Goal: Entertainment & Leisure: Consume media (video, audio)

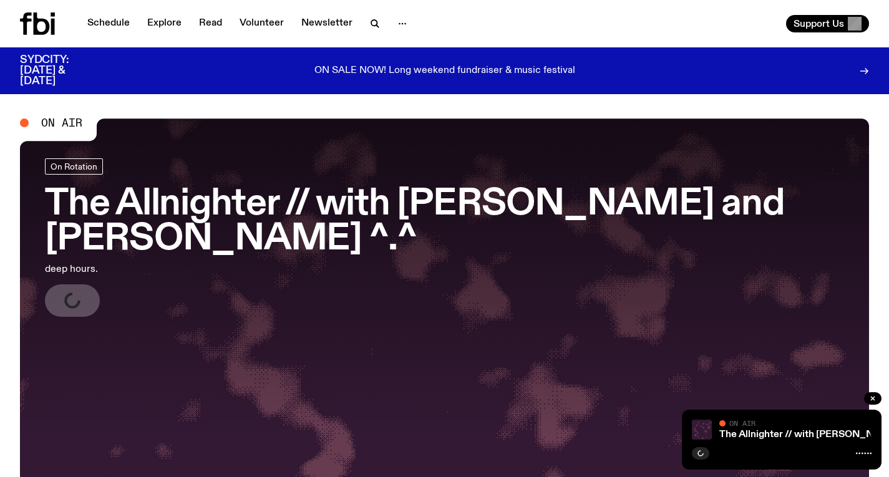
click at [246, 200] on h3 "The Allnighter // with [PERSON_NAME] and [PERSON_NAME] ^.^" at bounding box center [444, 222] width 799 height 70
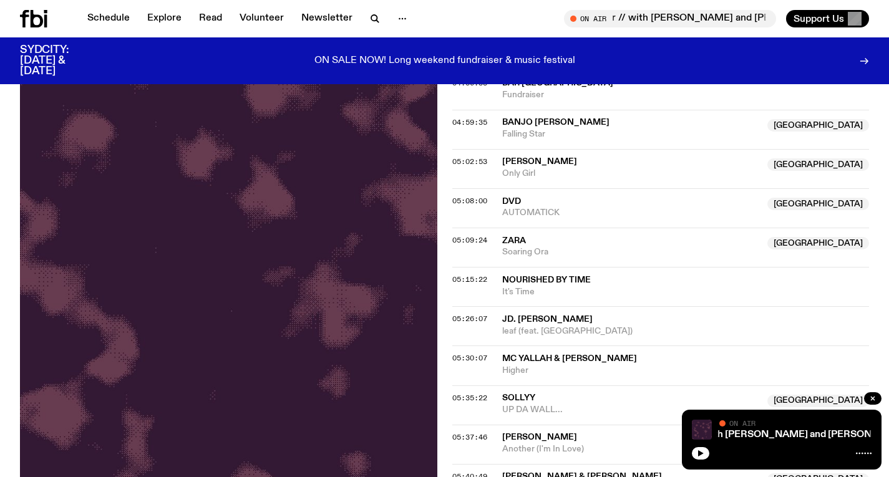
scroll to position [1458, 0]
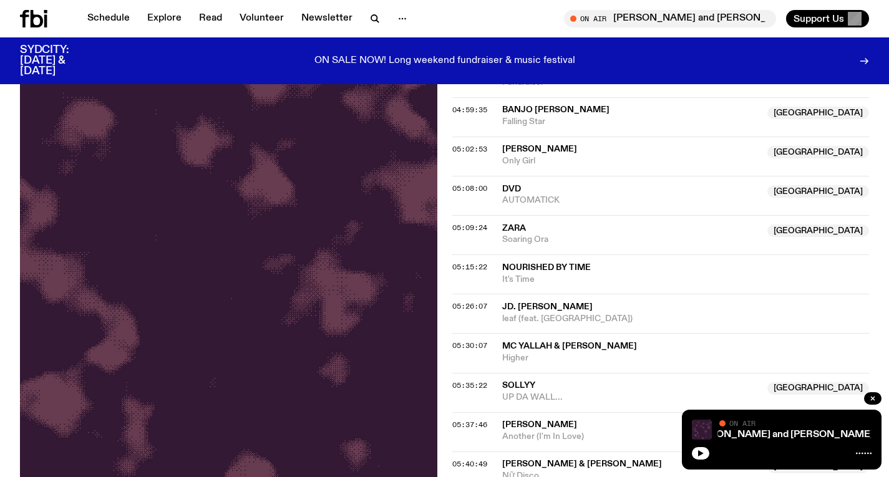
click at [34, 22] on icon at bounding box center [33, 18] width 27 height 17
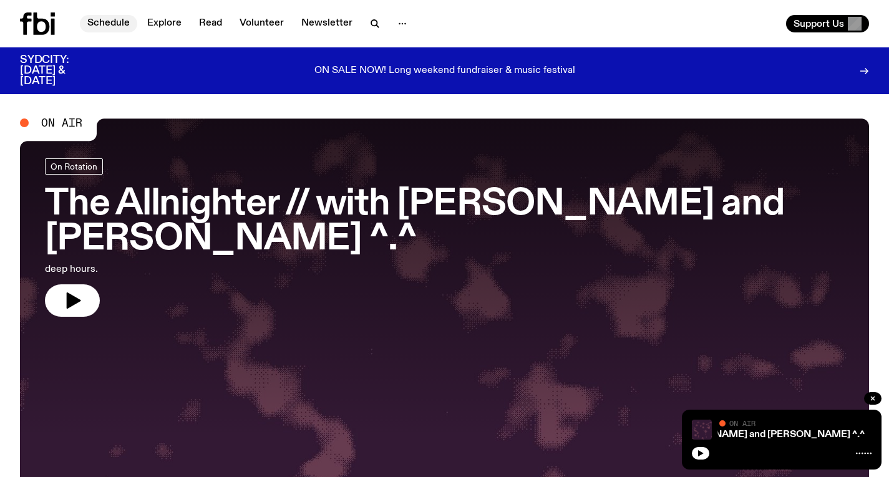
click at [110, 18] on link "Schedule" at bounding box center [108, 23] width 57 height 17
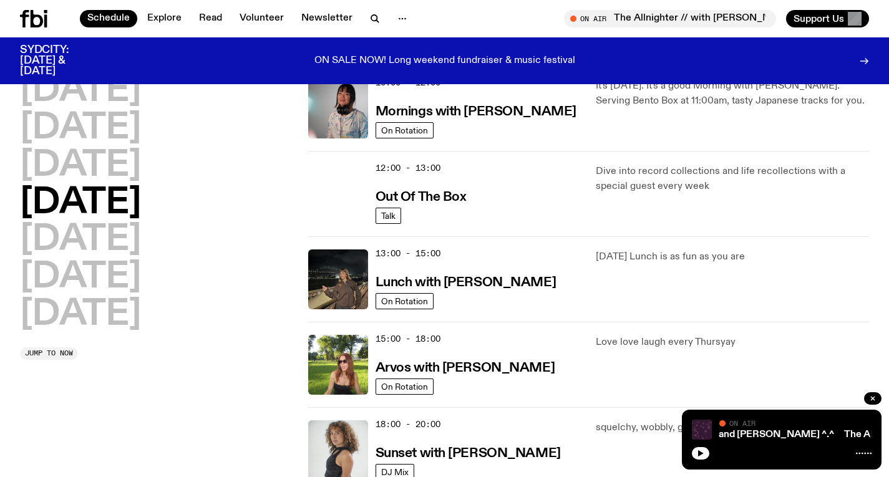
scroll to position [218, 0]
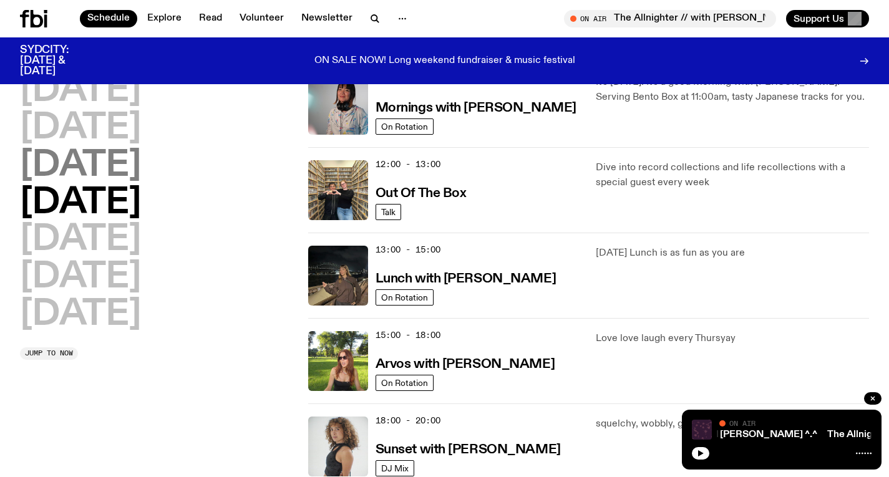
click at [141, 180] on h2 "[DATE]" at bounding box center [80, 165] width 121 height 35
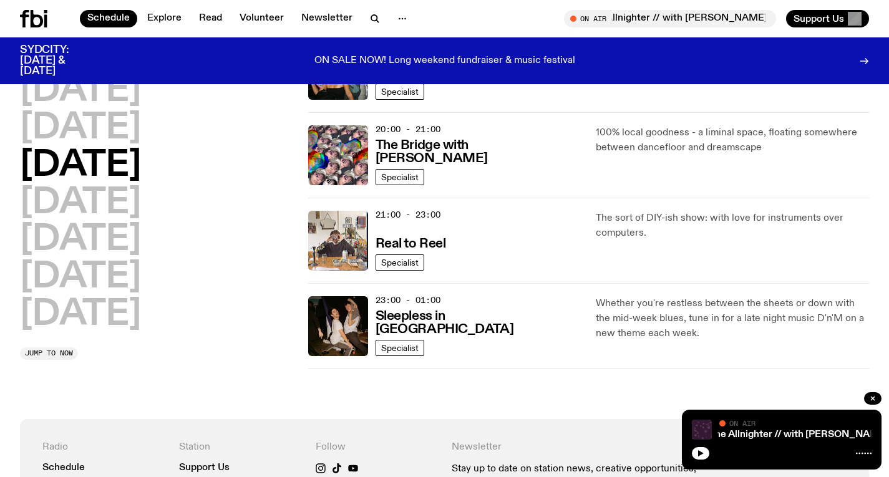
scroll to position [631, 0]
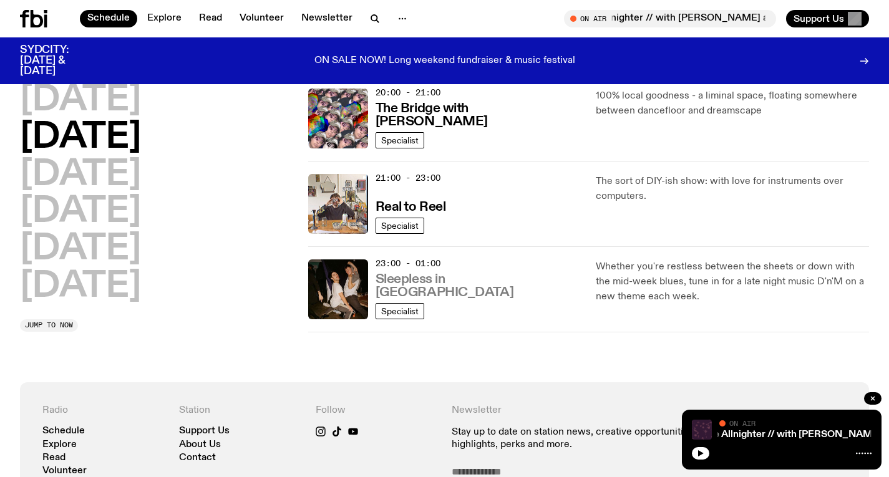
click at [452, 297] on h3 "Sleepless in [GEOGRAPHIC_DATA]" at bounding box center [478, 286] width 206 height 26
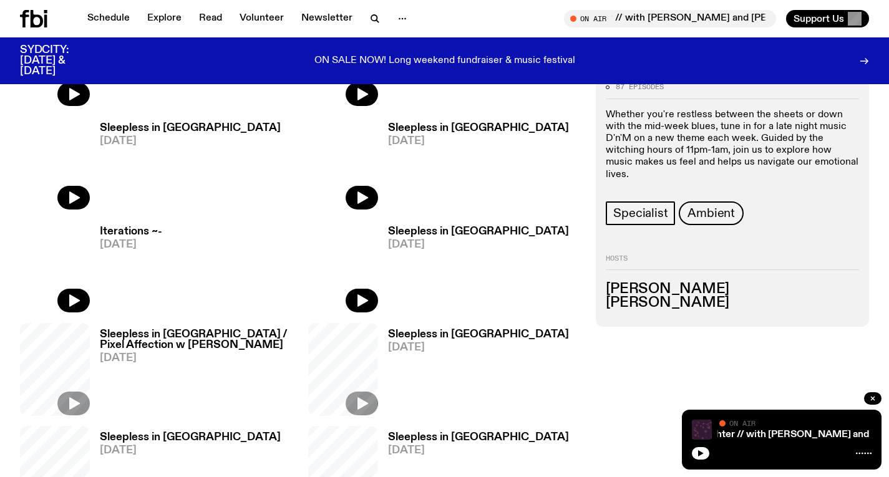
scroll to position [493, 0]
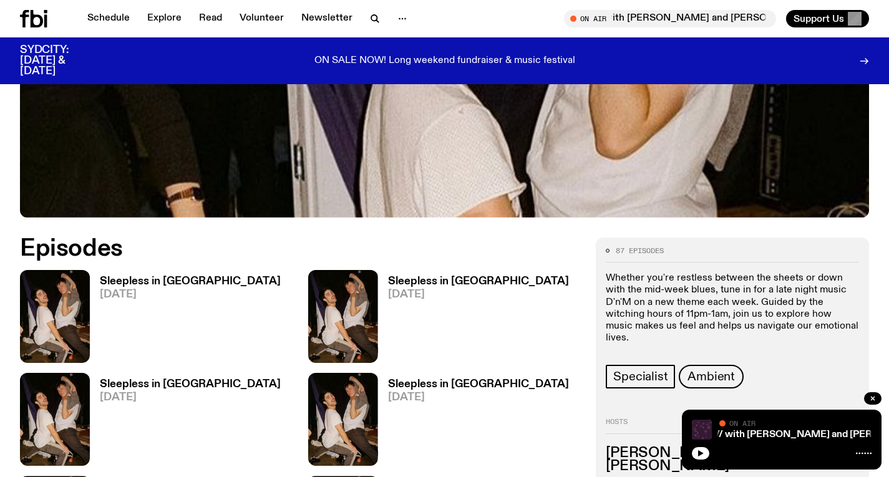
click at [174, 276] on h3 "Sleepless in [GEOGRAPHIC_DATA]" at bounding box center [190, 281] width 181 height 11
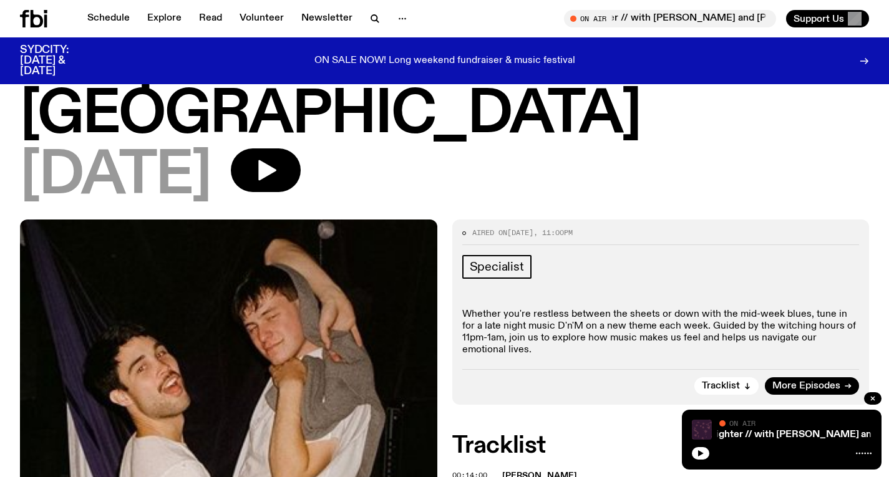
scroll to position [84, 0]
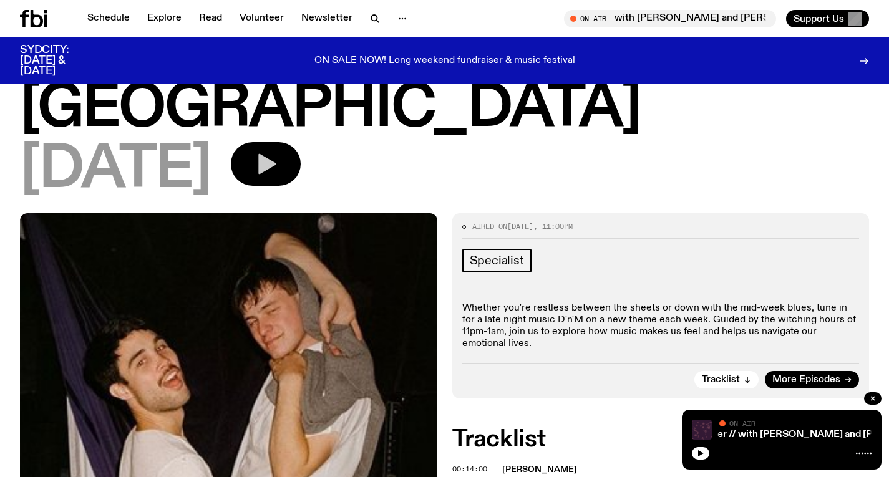
click at [278, 152] on icon "button" at bounding box center [265, 164] width 25 height 25
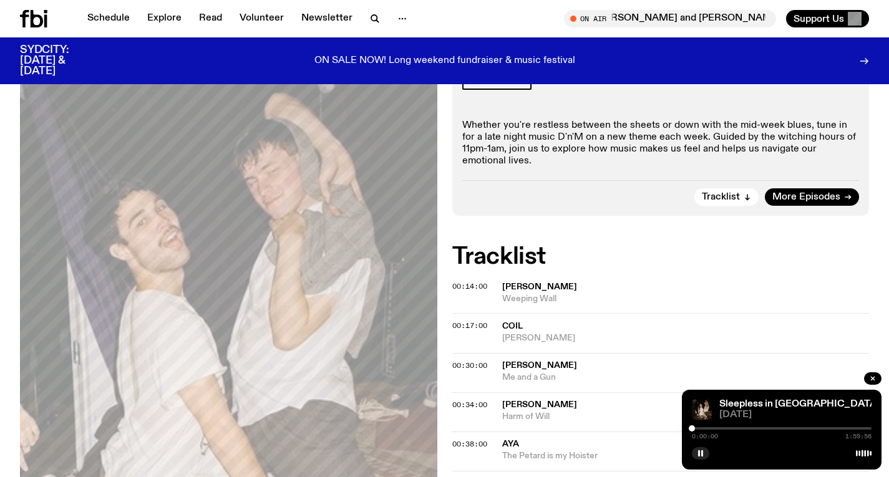
scroll to position [266, 0]
click at [693, 427] on div at bounding box center [693, 428] width 6 height 6
click at [695, 428] on div at bounding box center [695, 428] width 6 height 6
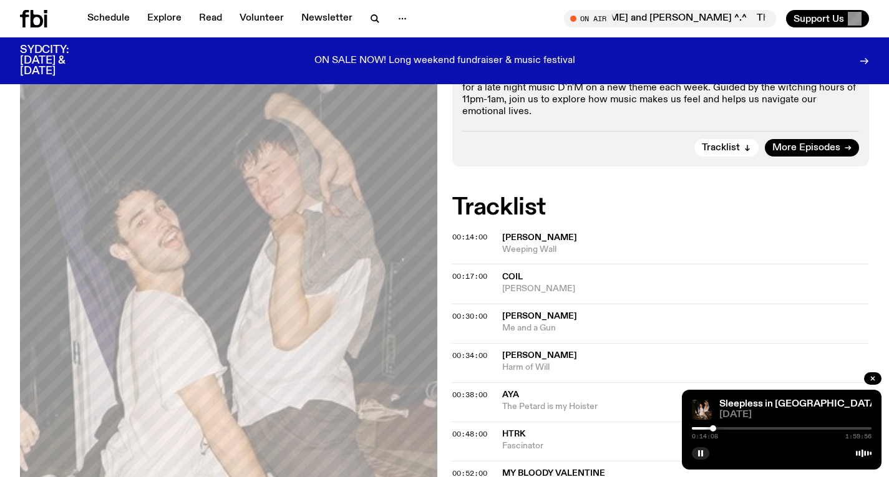
scroll to position [299, 0]
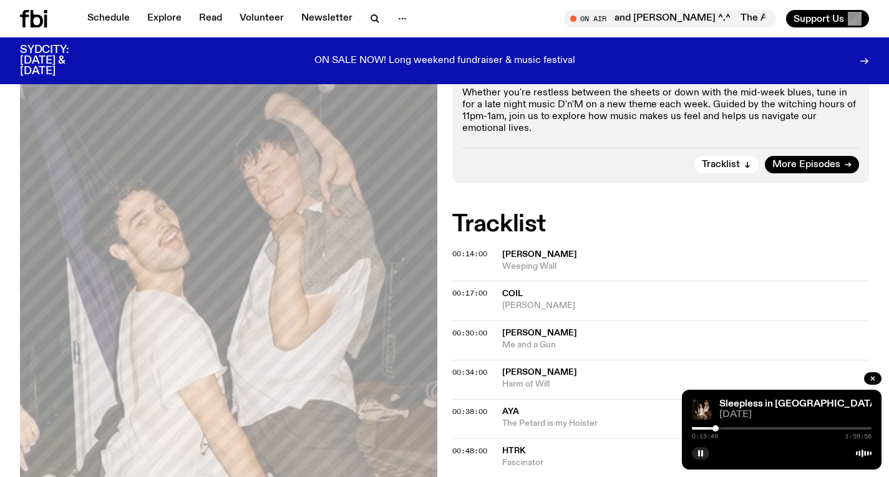
click at [715, 429] on div at bounding box center [715, 428] width 6 height 6
click at [720, 428] on div at bounding box center [782, 428] width 180 height 2
click at [721, 428] on div at bounding box center [721, 428] width 6 height 6
click at [723, 428] on div at bounding box center [723, 428] width 6 height 6
click at [726, 428] on div at bounding box center [726, 428] width 6 height 6
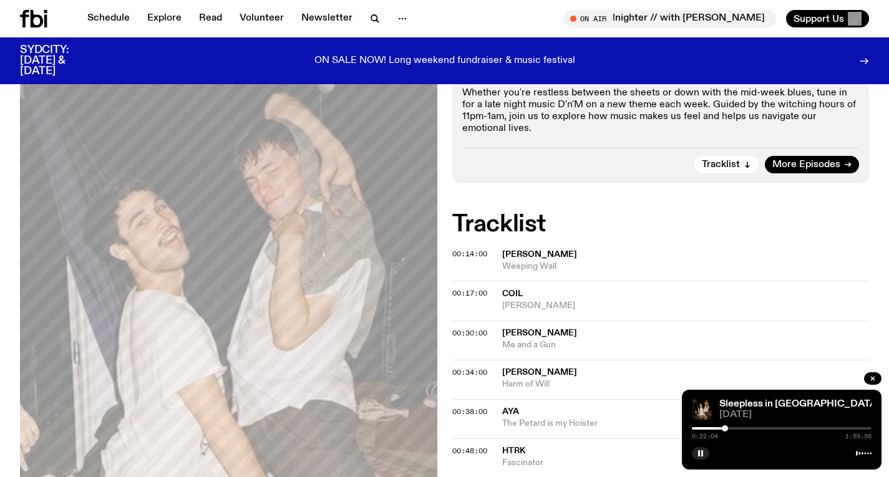
click at [725, 428] on div at bounding box center [724, 428] width 6 height 6
click at [703, 454] on icon "button" at bounding box center [700, 453] width 7 height 7
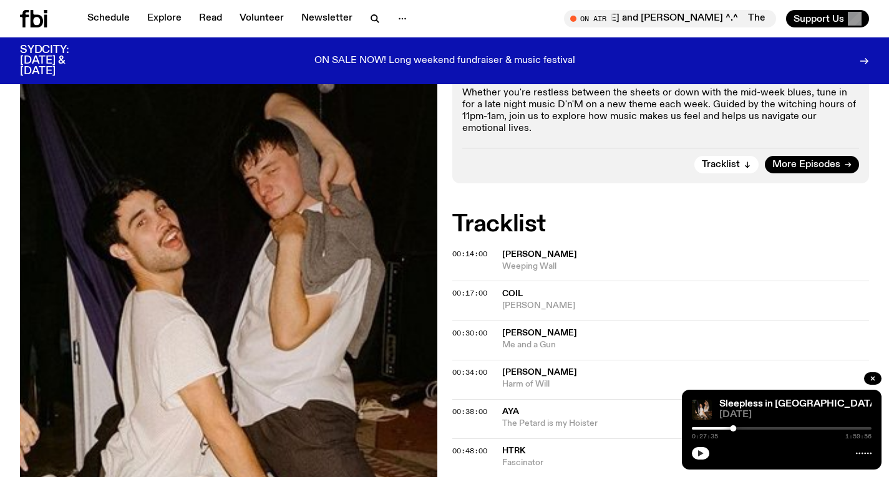
click at [698, 458] on button "button" at bounding box center [700, 453] width 17 height 12
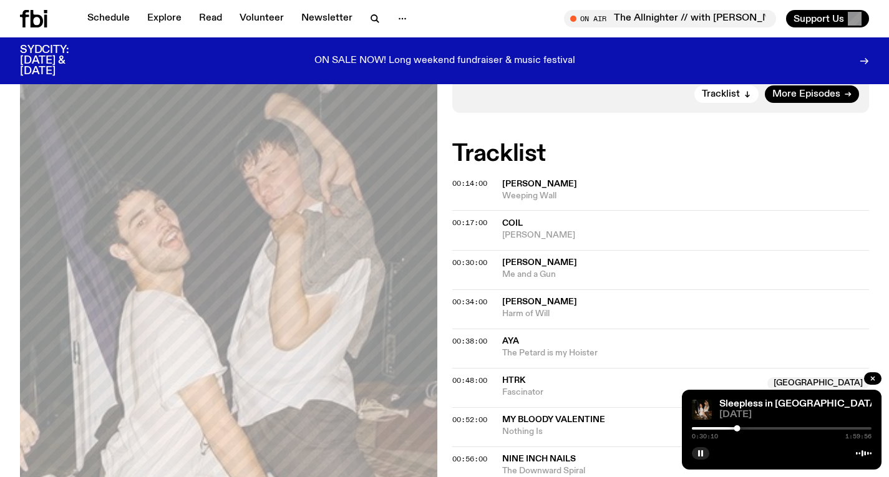
scroll to position [372, 0]
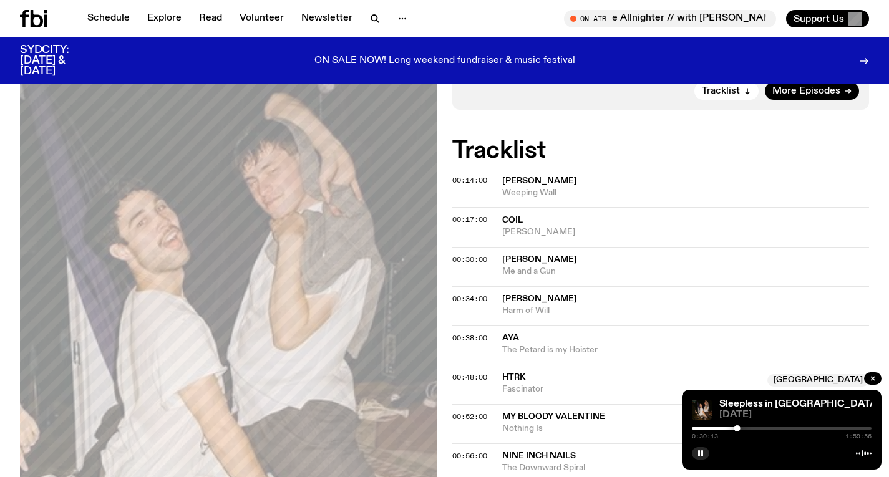
click at [747, 427] on div at bounding box center [782, 428] width 180 height 2
click at [751, 428] on div at bounding box center [782, 428] width 180 height 2
click at [755, 426] on div "0:40:00 1:59:56" at bounding box center [782, 432] width 180 height 15
click at [756, 427] on div at bounding box center [782, 428] width 180 height 2
click at [753, 427] on div at bounding box center [753, 428] width 6 height 6
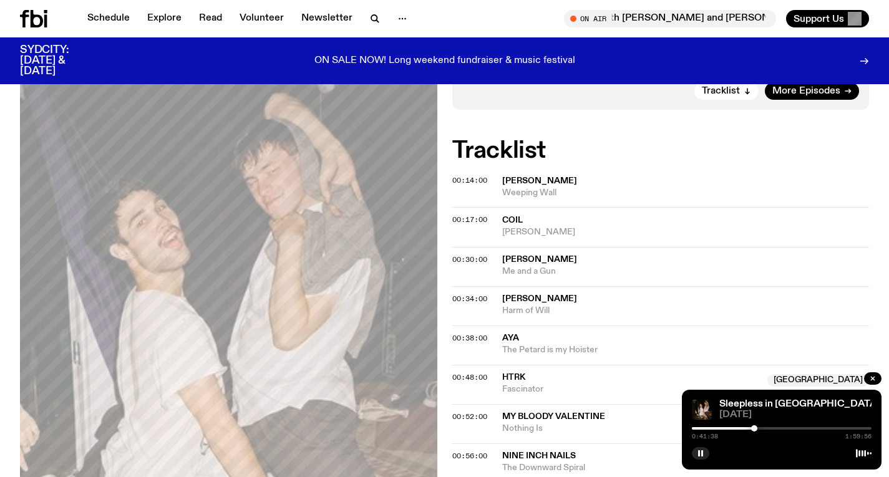
click at [754, 427] on div at bounding box center [754, 428] width 6 height 6
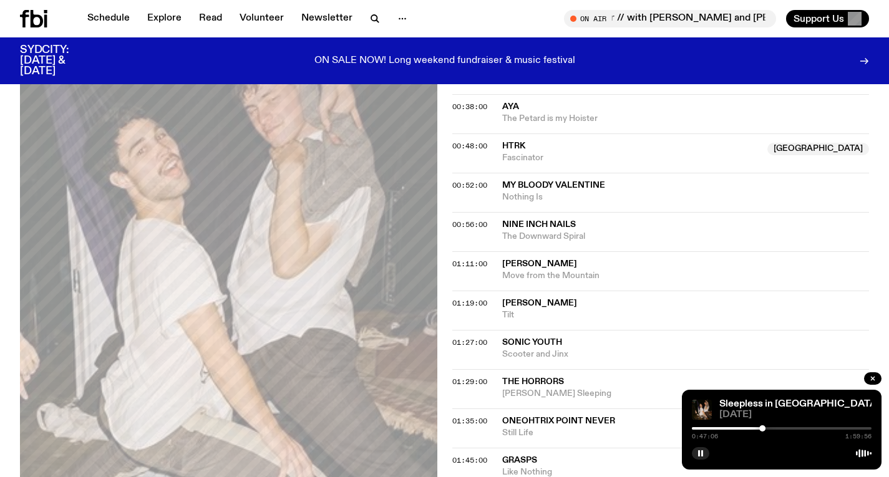
scroll to position [602, 0]
